Goal: Transaction & Acquisition: Book appointment/travel/reservation

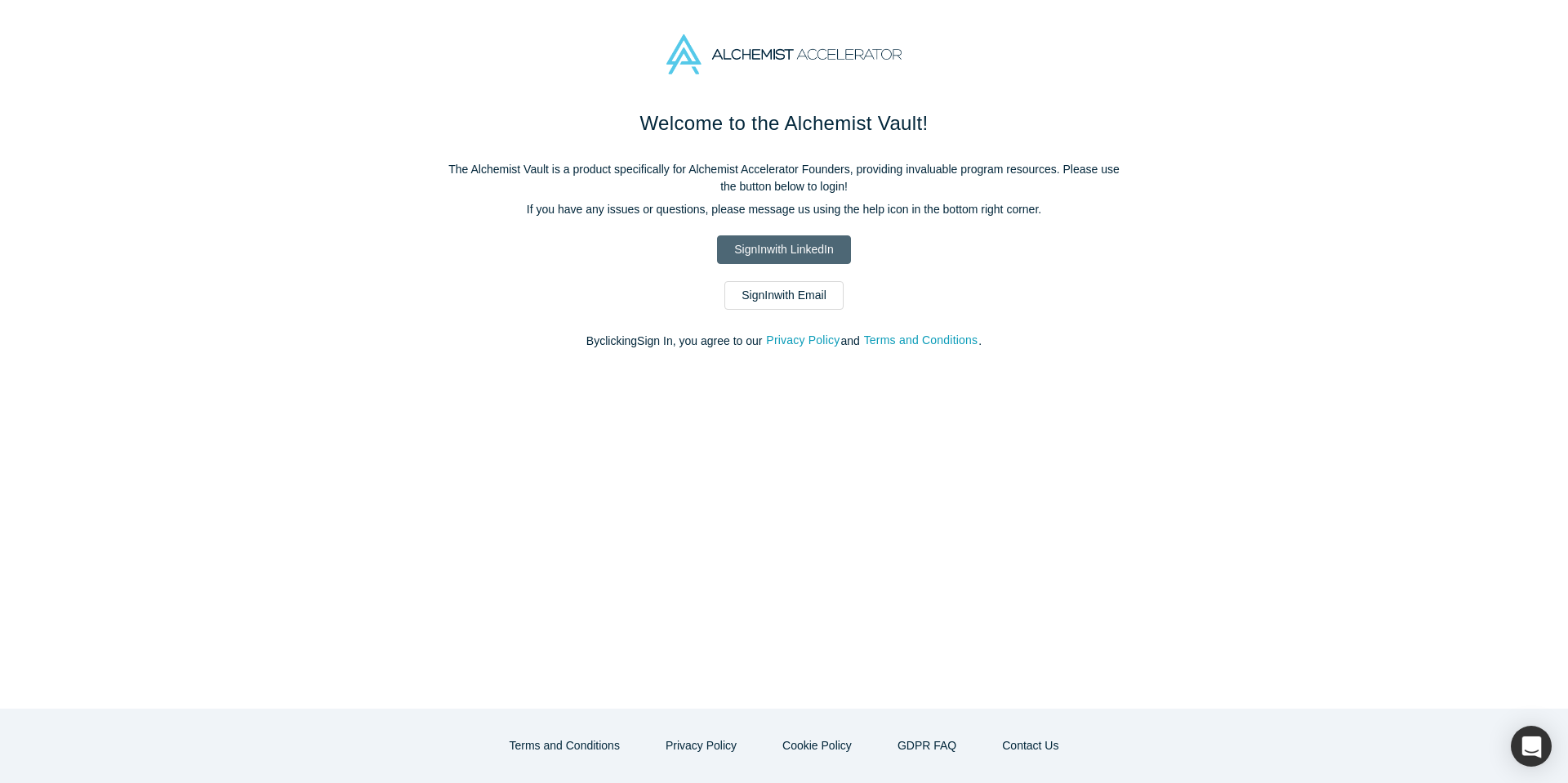
click at [791, 245] on link "Sign In with LinkedIn" at bounding box center [784, 249] width 133 height 28
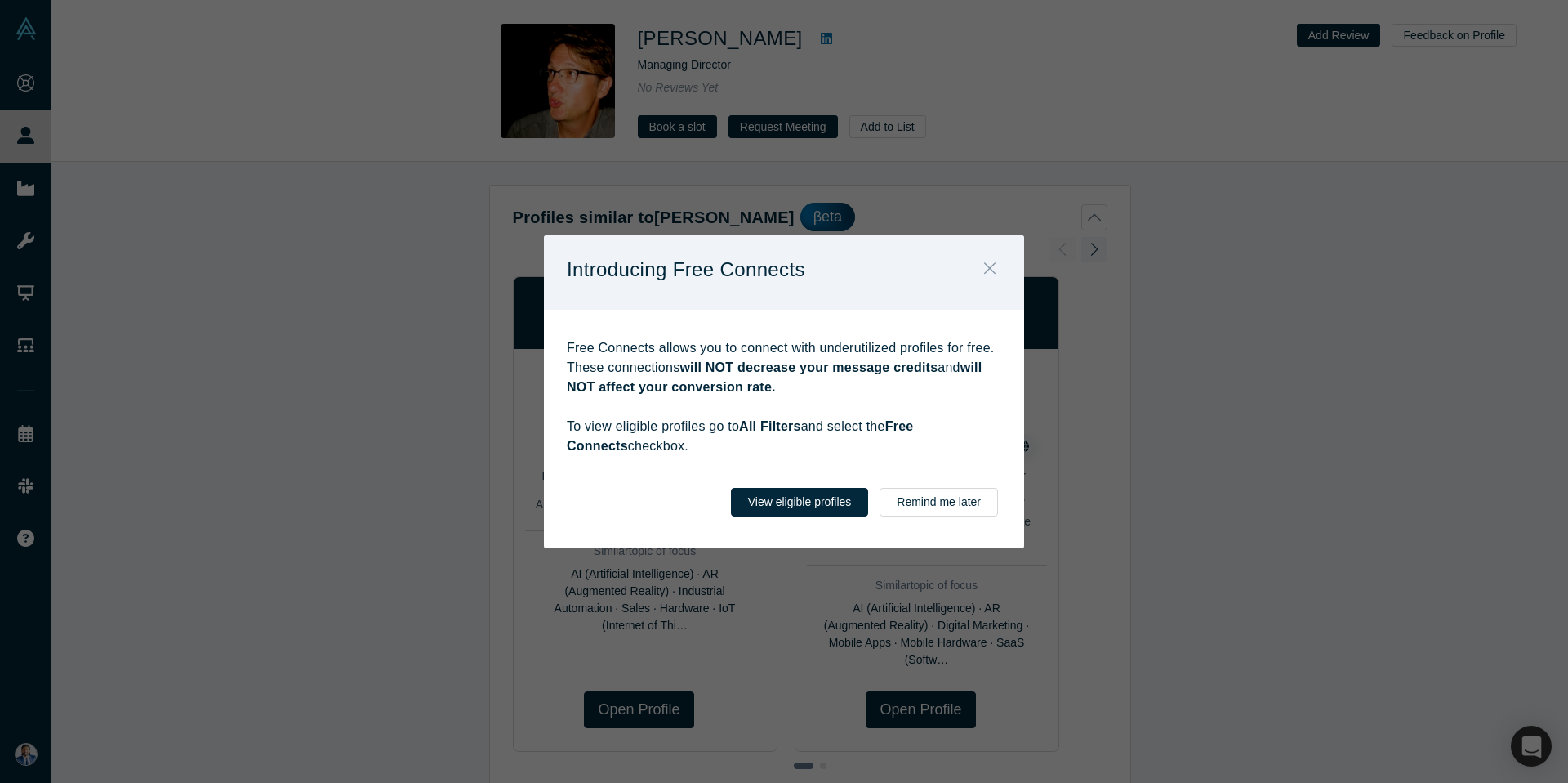
click at [994, 267] on icon "Close" at bounding box center [990, 269] width 12 height 18
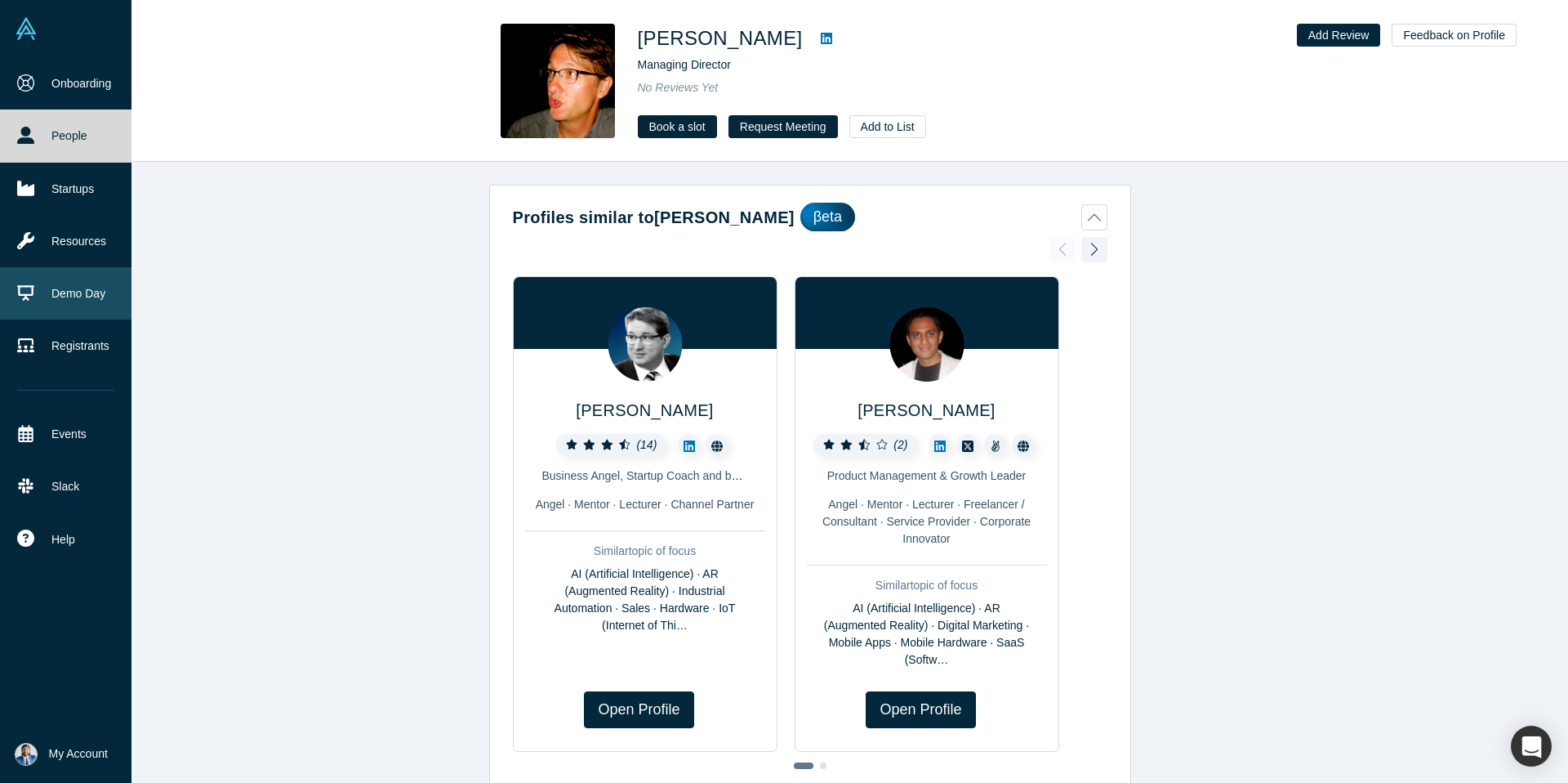
click at [84, 280] on link "Demo Day" at bounding box center [66, 292] width 132 height 52
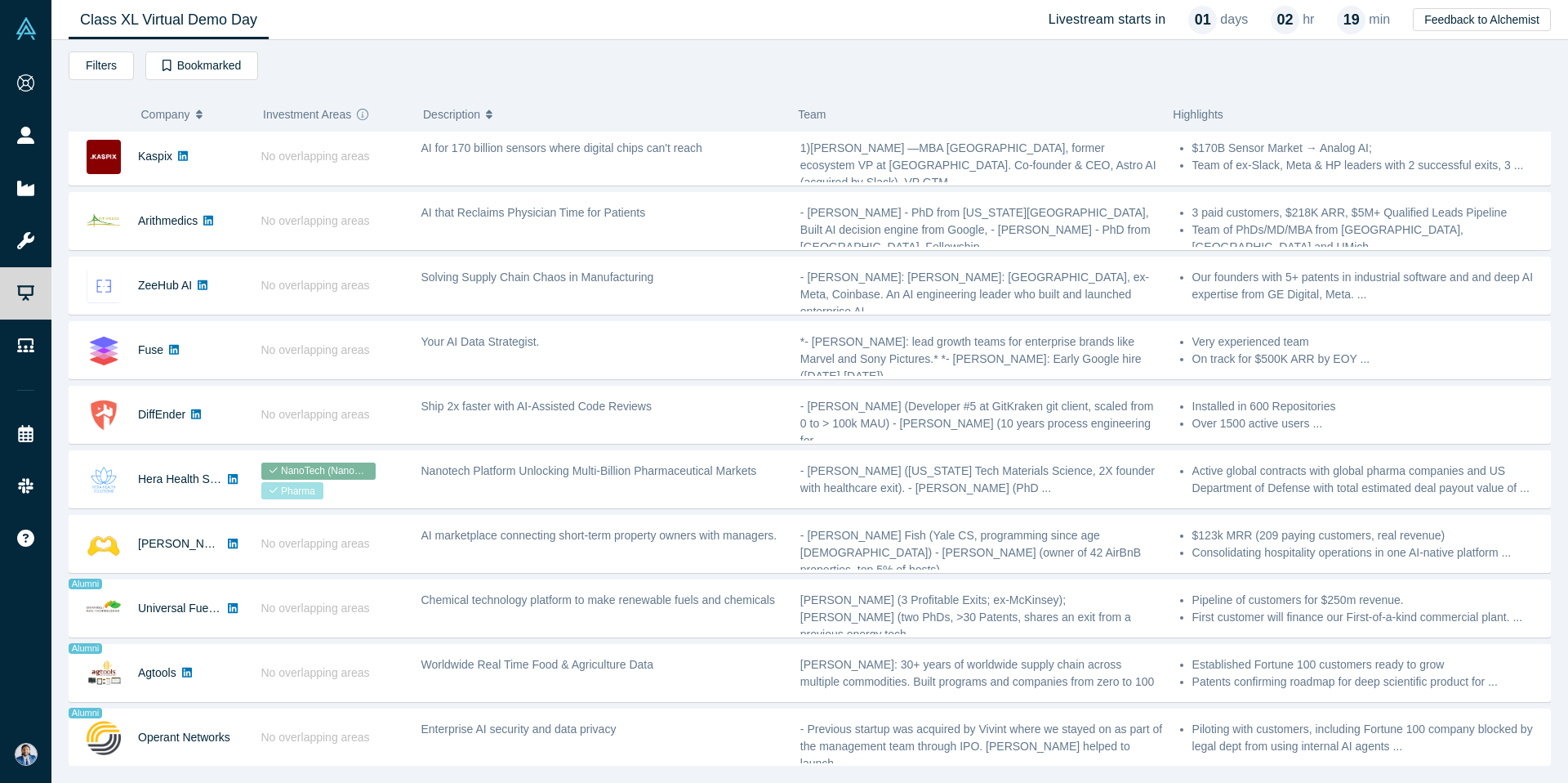
scroll to position [525, 0]
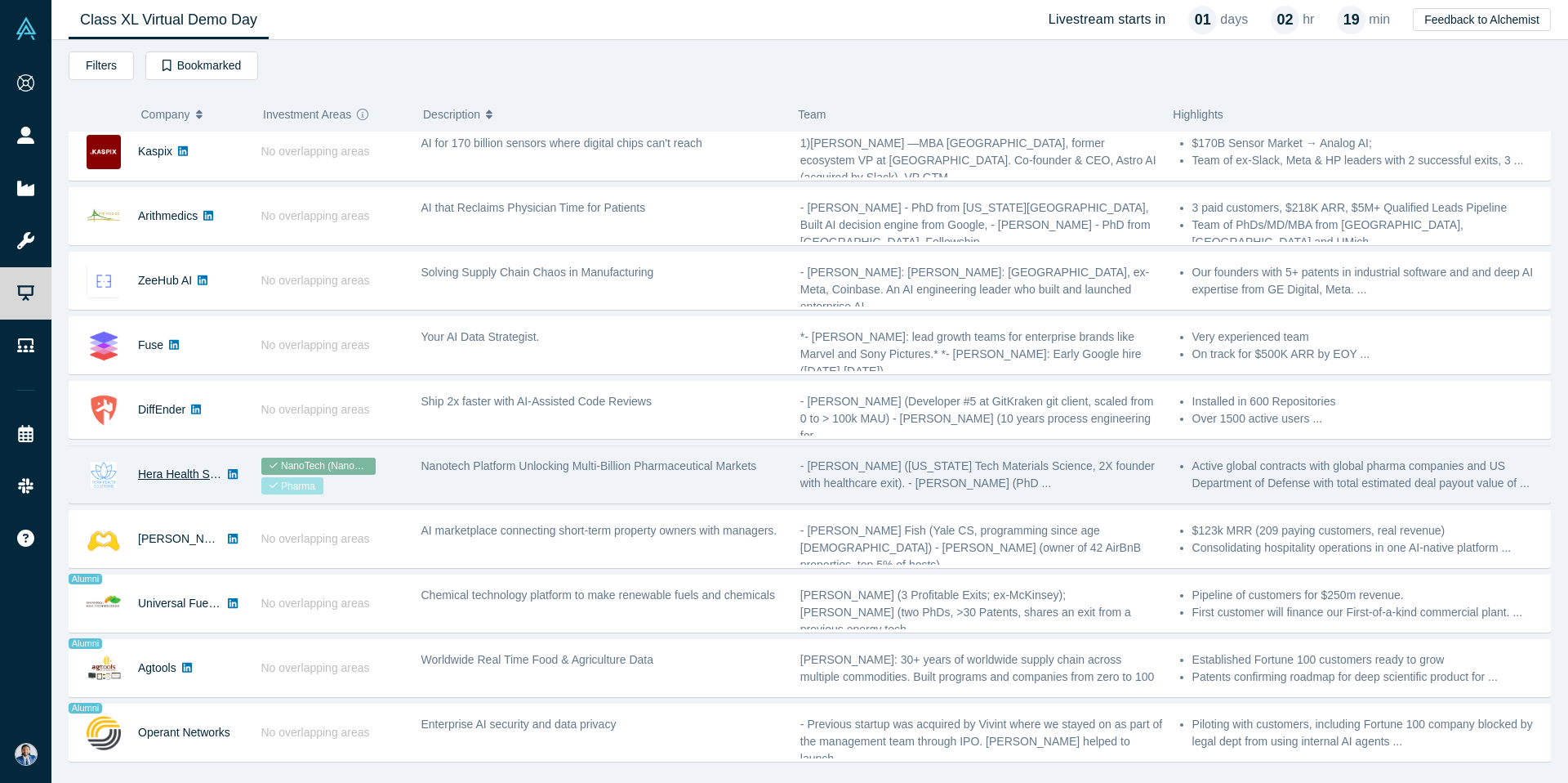
click at [166, 471] on link "Hera Health Solutions" at bounding box center [194, 474] width 111 height 13
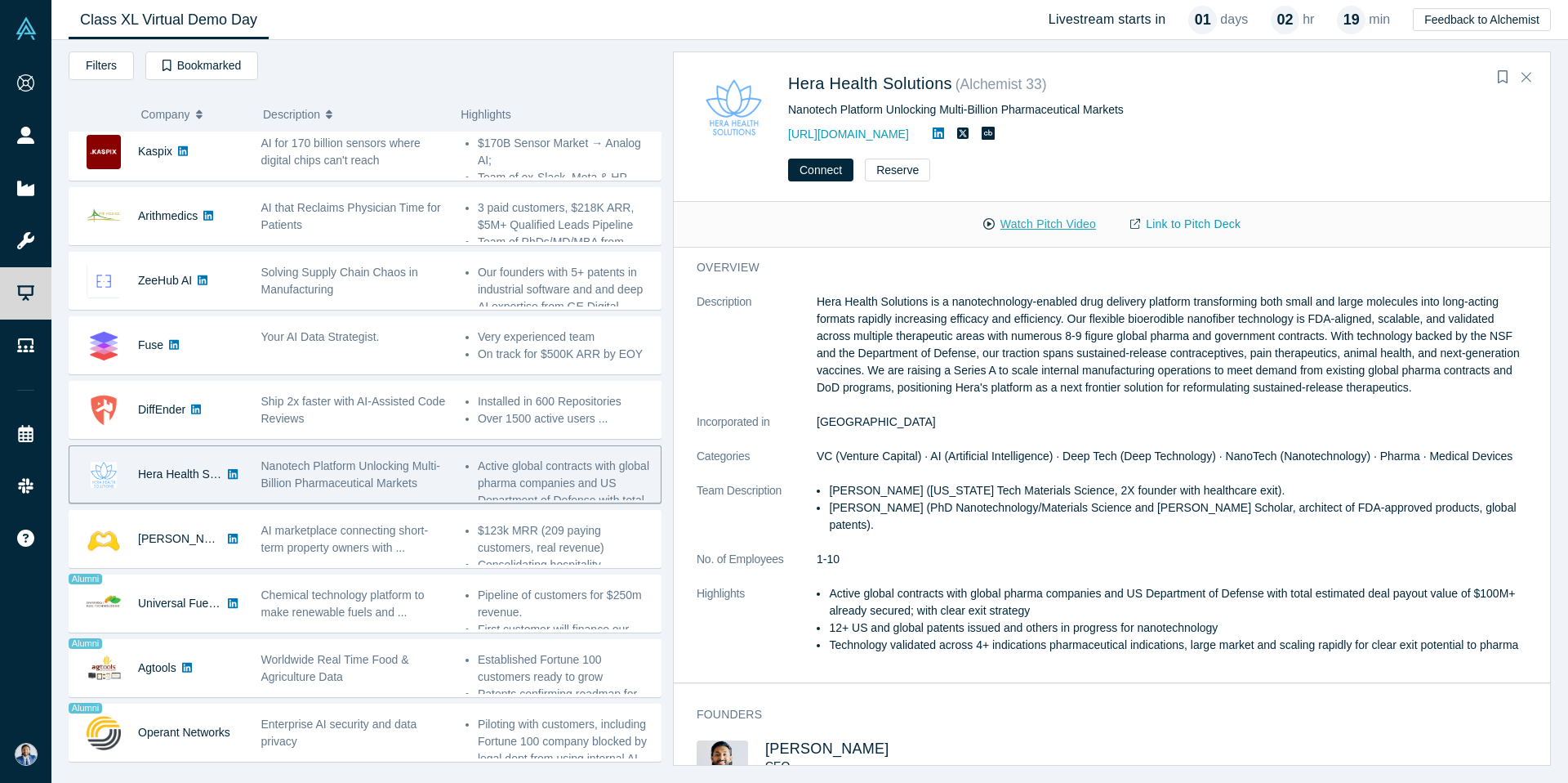
click at [1039, 220] on button "Watch Pitch Video" at bounding box center [1039, 224] width 147 height 28
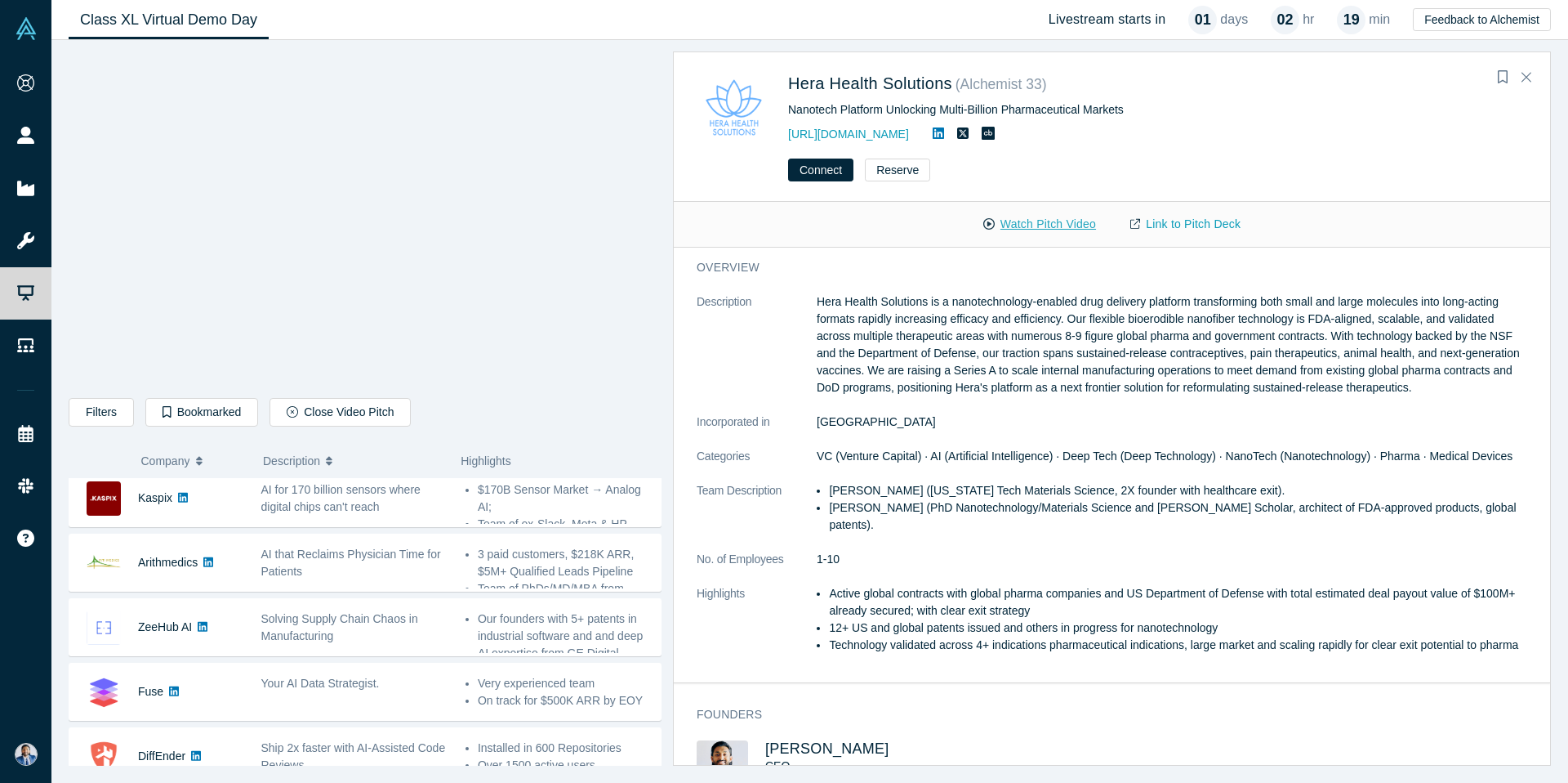
click at [1029, 216] on button "Watch Pitch Video" at bounding box center [1039, 224] width 147 height 28
click at [1040, 223] on button "Watch Pitch Video" at bounding box center [1039, 224] width 147 height 28
click at [1247, 76] on div "Hera Health Solutions ( Alchemist 33 )" at bounding box center [1055, 86] width 533 height 30
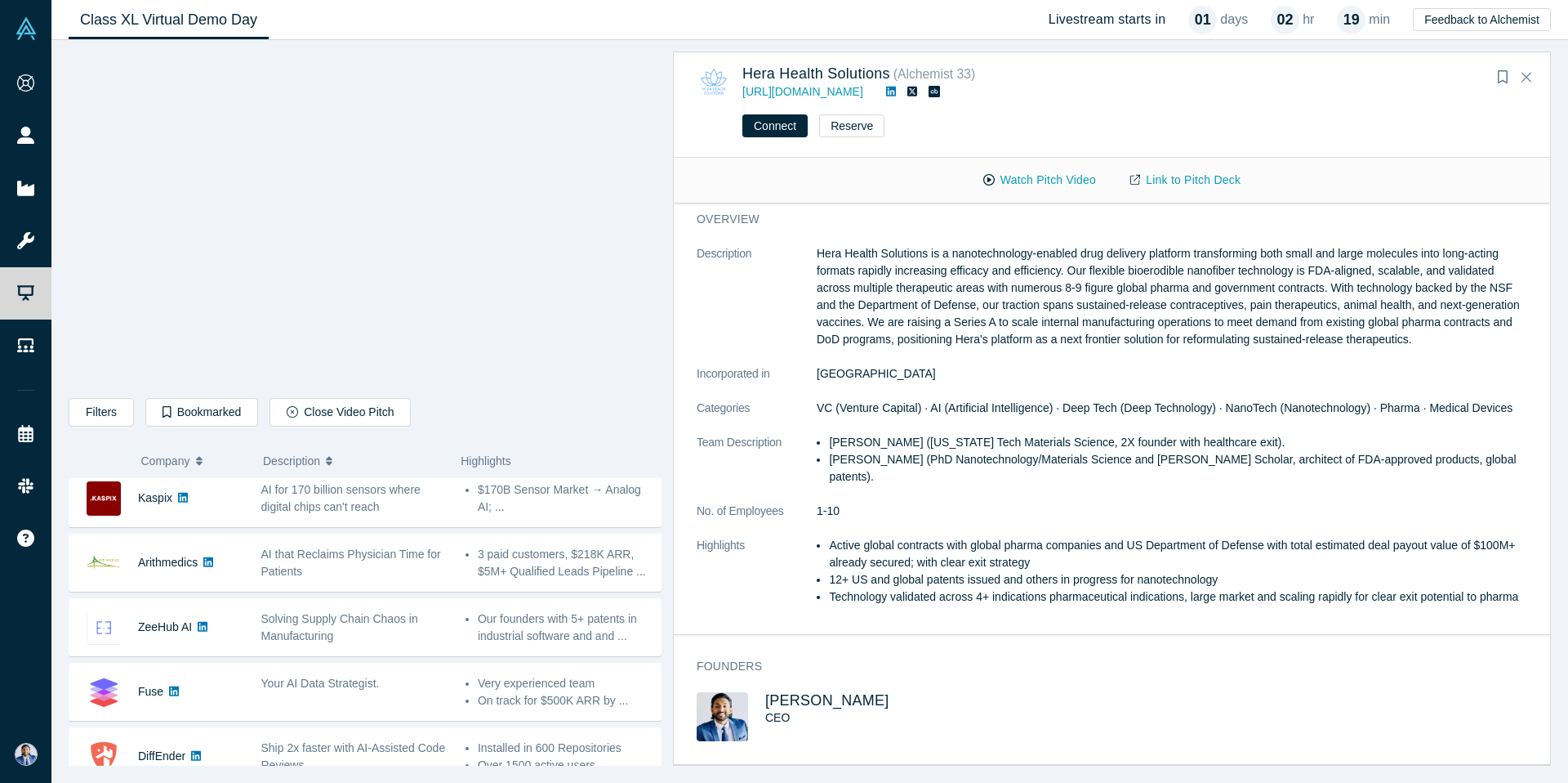
scroll to position [0, 0]
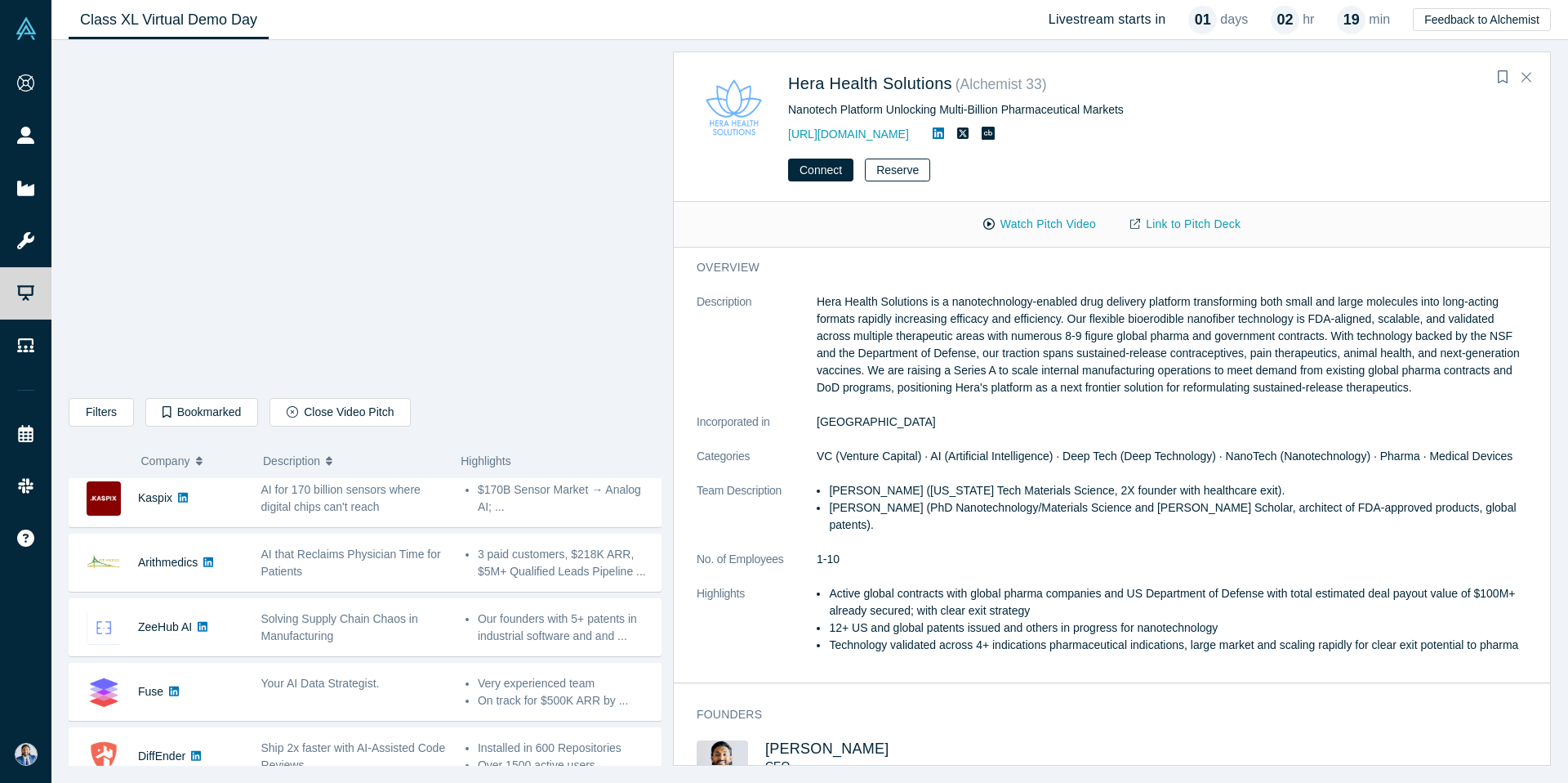
click at [900, 173] on button "Reserve" at bounding box center [898, 170] width 66 height 23
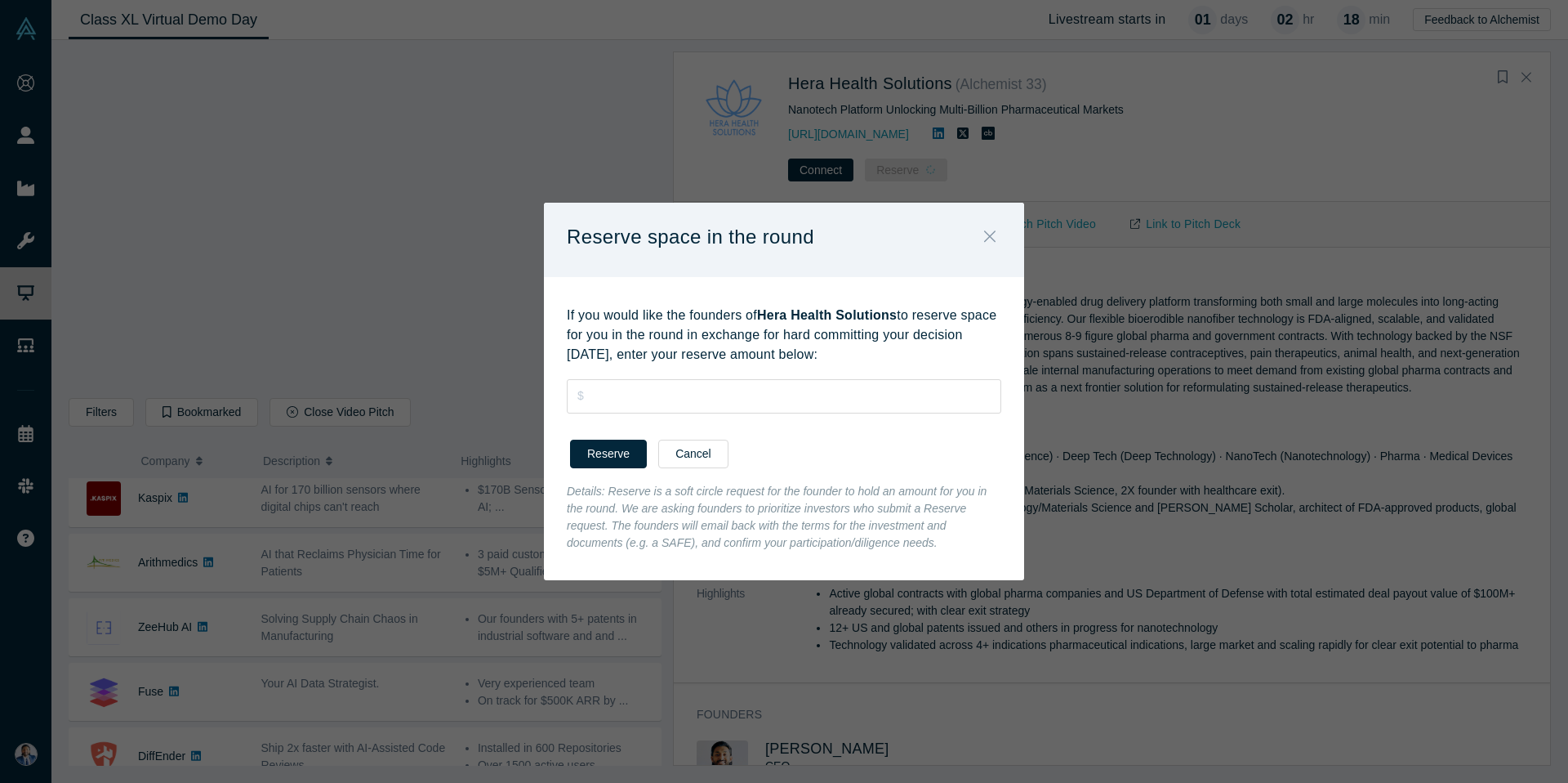
click at [991, 236] on icon "Close" at bounding box center [990, 237] width 12 height 18
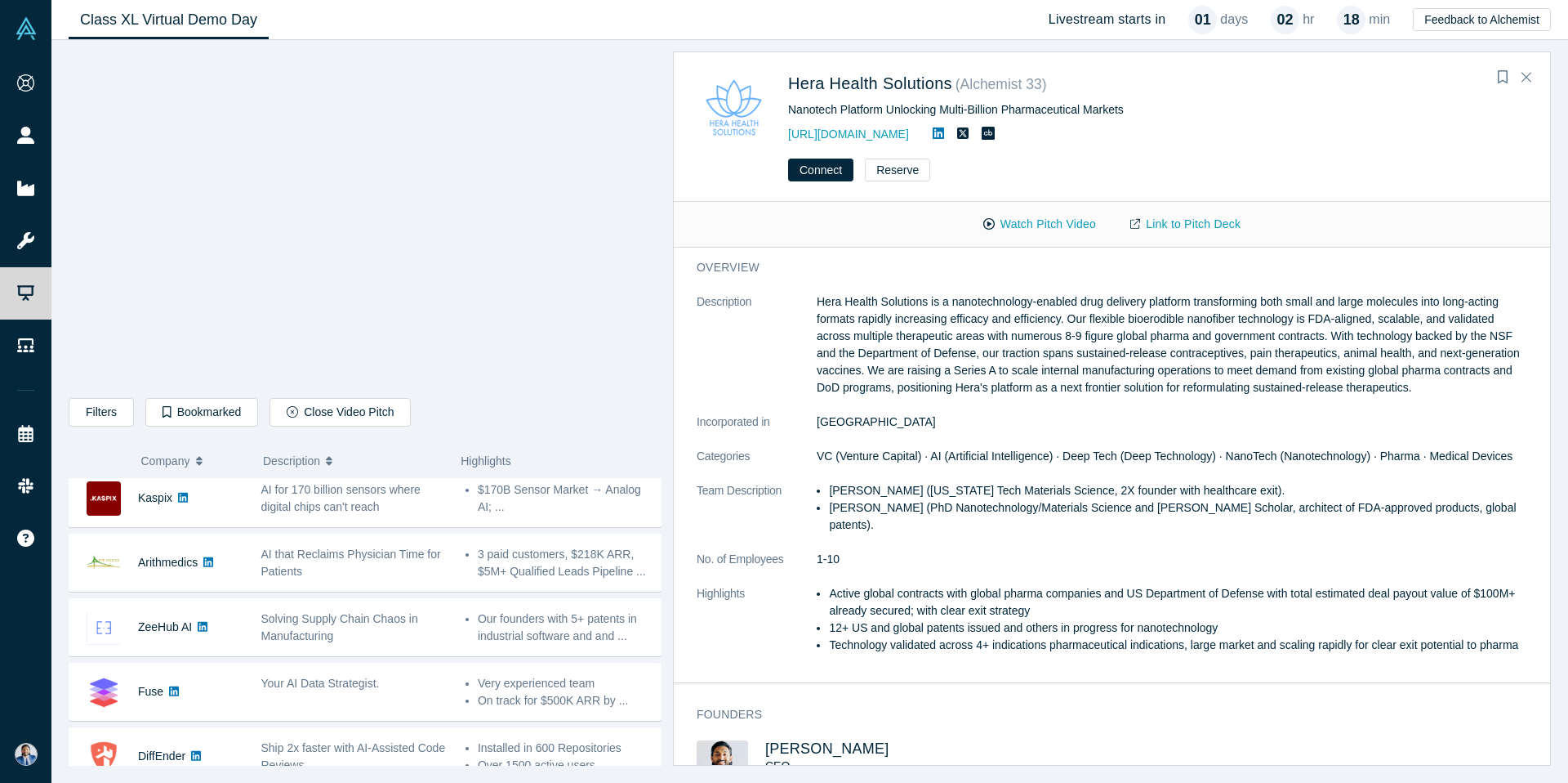
click at [1217, 135] on div "https://www.herahealthsolutions.com/" at bounding box center [1060, 133] width 545 height 19
click at [1525, 74] on icon "Close" at bounding box center [1526, 77] width 10 height 15
